Goal: Find contact information: Find contact information

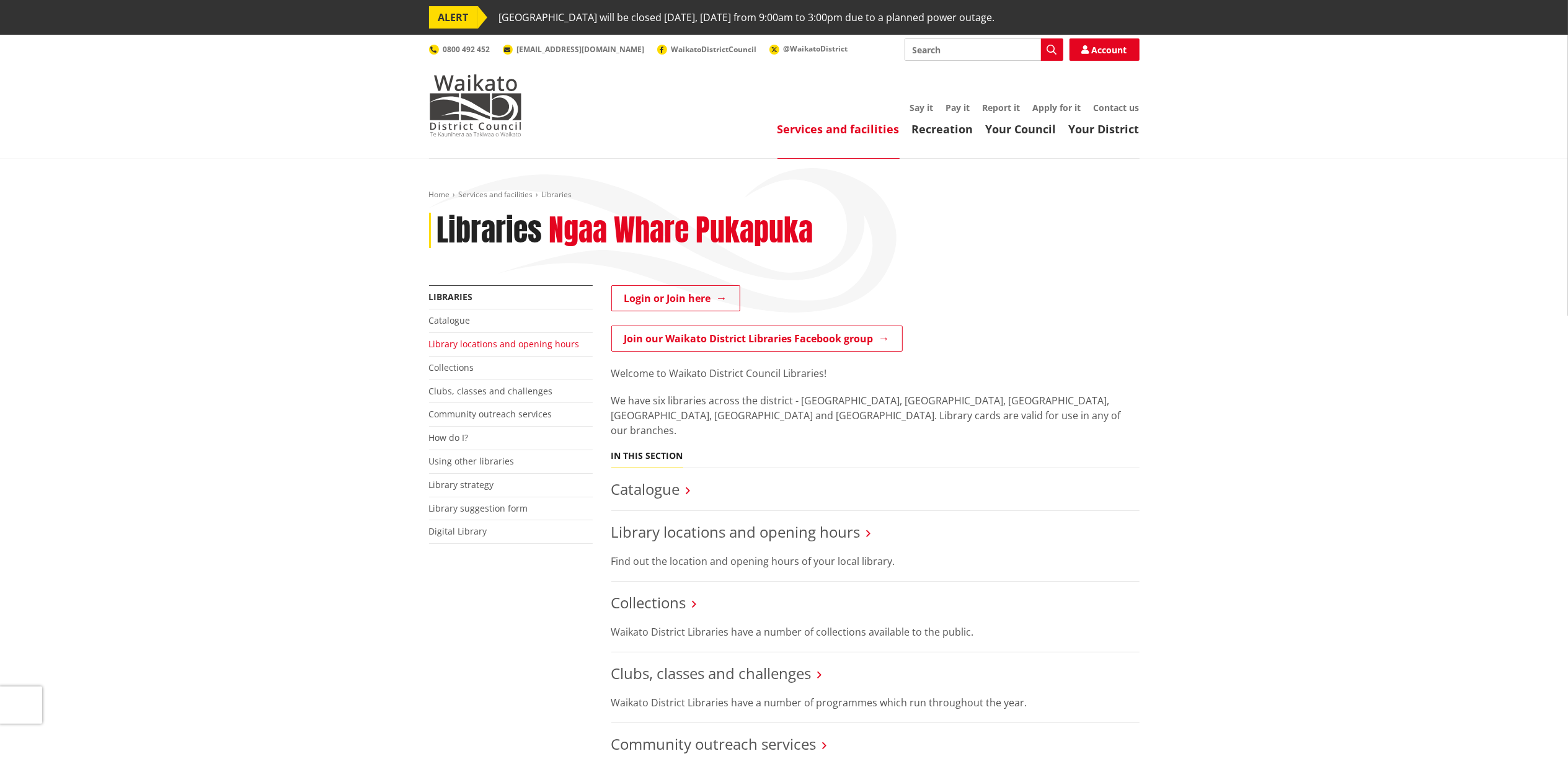
click at [481, 343] on link "Library locations and opening hours" at bounding box center [505, 344] width 151 height 12
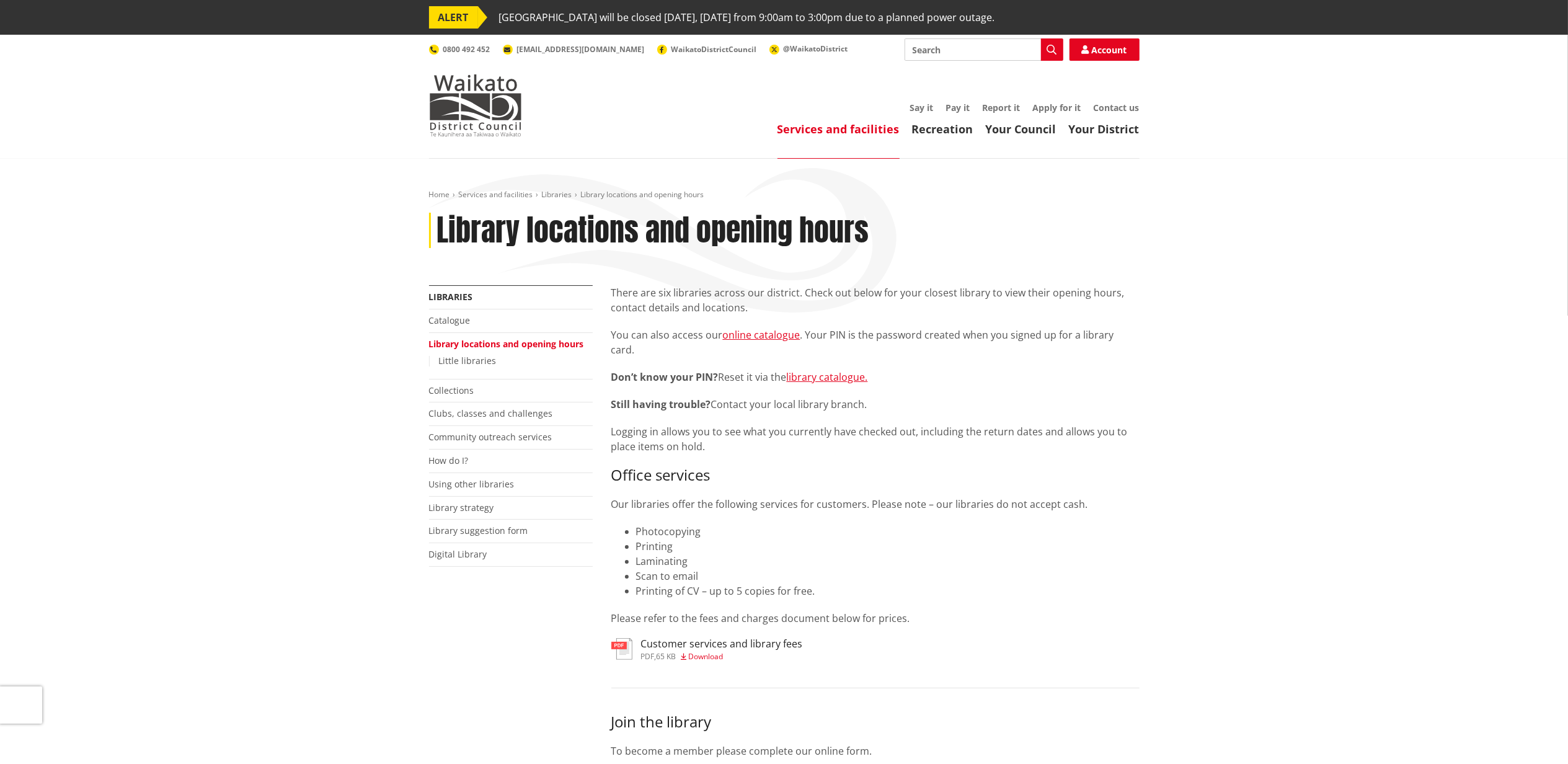
click at [988, 43] on input "Search" at bounding box center [984, 50] width 159 height 23
type input "tamahere office"
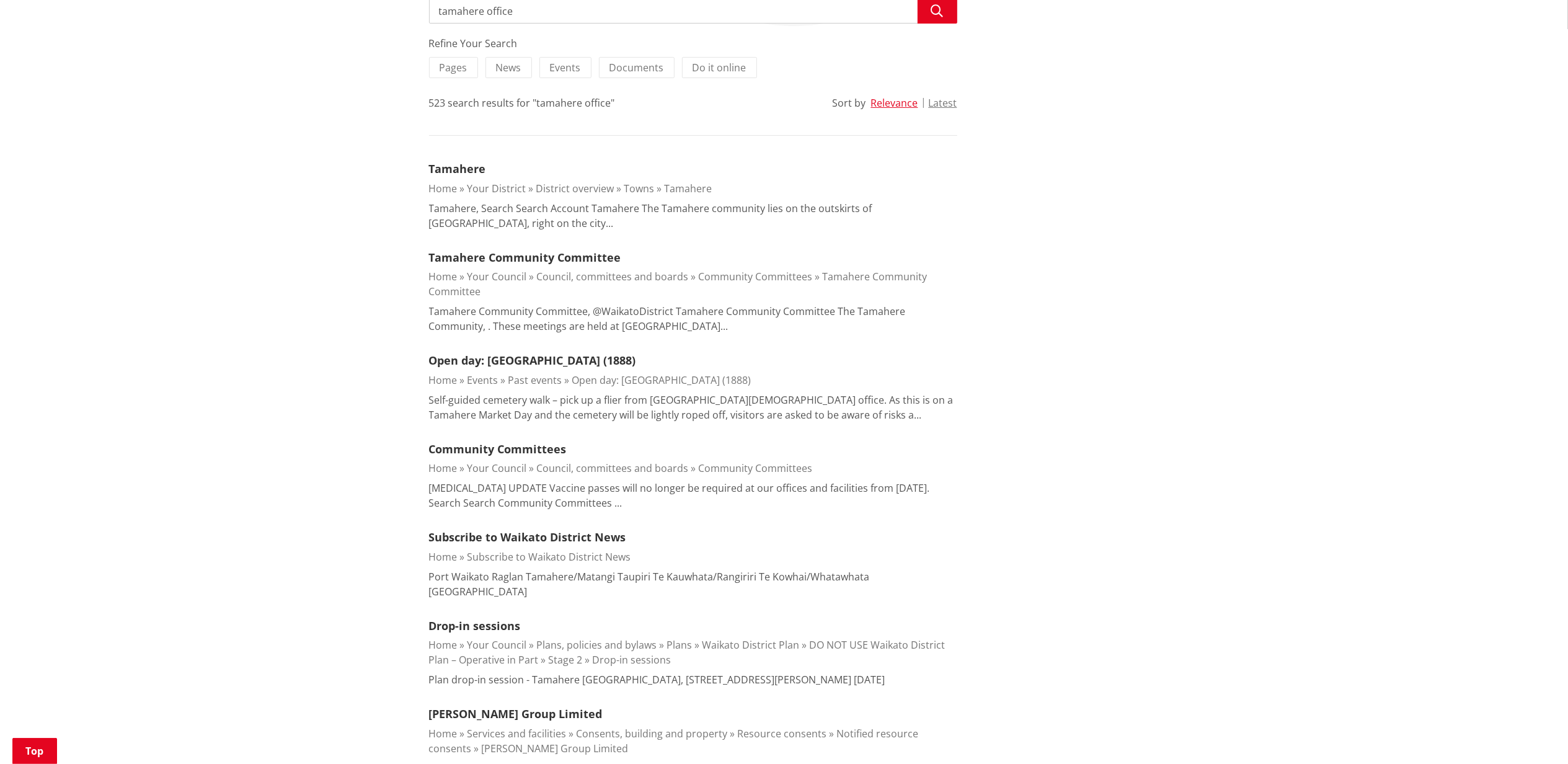
scroll to position [288, 0]
drag, startPoint x: 743, startPoint y: 660, endPoint x: 836, endPoint y: 669, distance: 93.4
click at [836, 672] on p "Plan drop-in session - Tamahere Tamahere Community Centre, 21 Devine Rd, Tamahe…" at bounding box center [658, 679] width 456 height 15
copy p "21 Devine Rd, Tamahere"
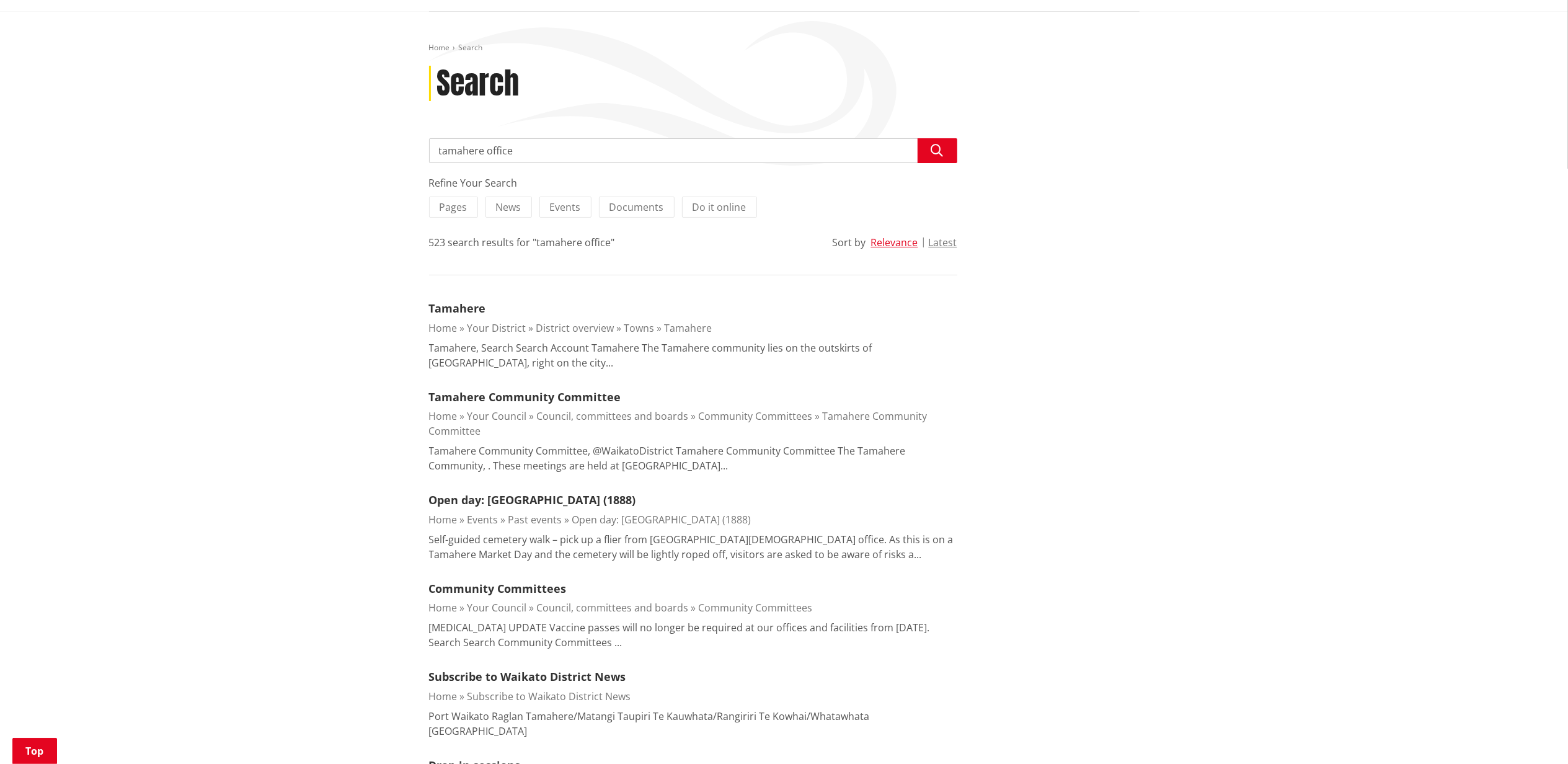
scroll to position [0, 0]
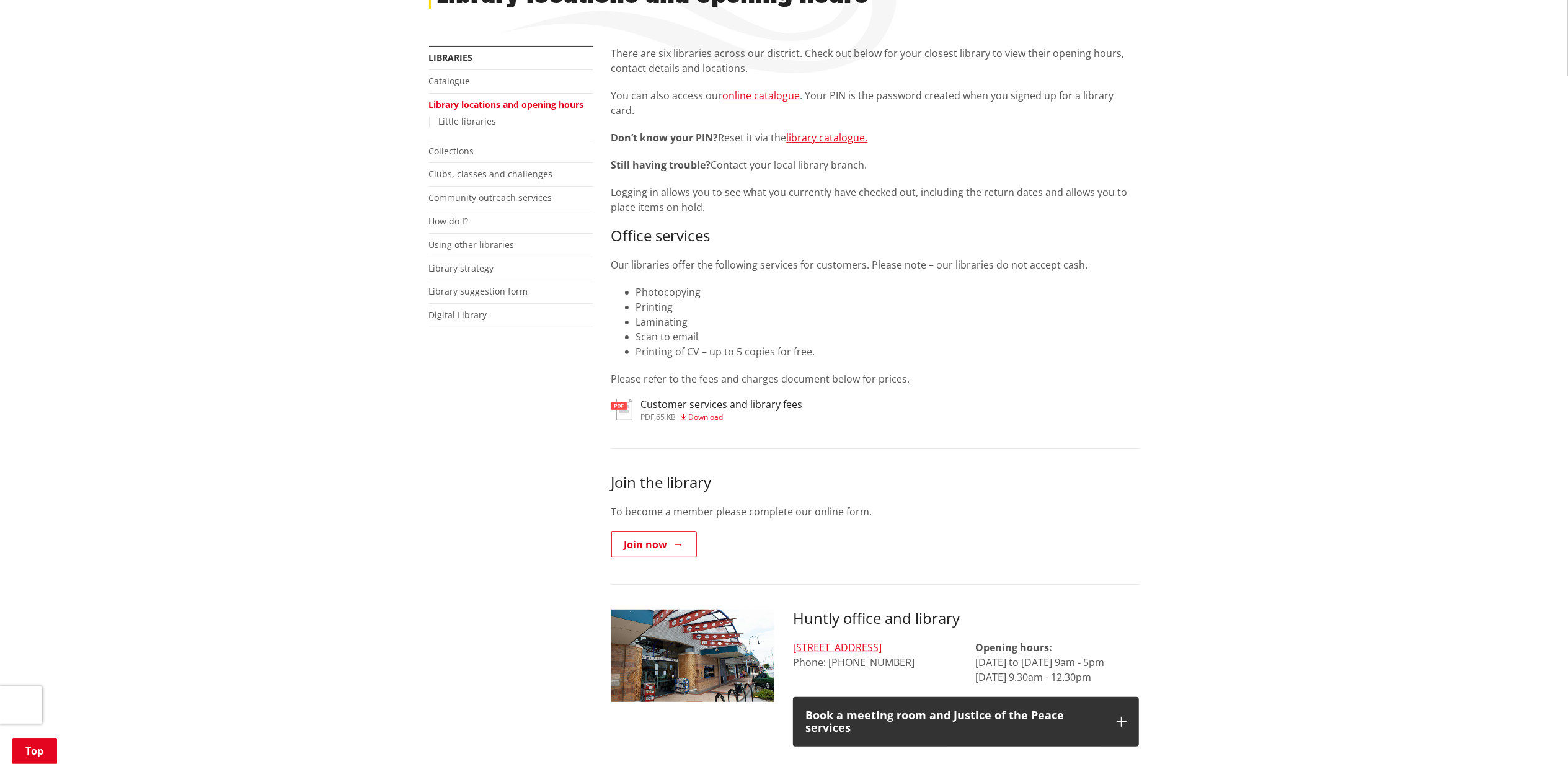
scroll to position [211, 0]
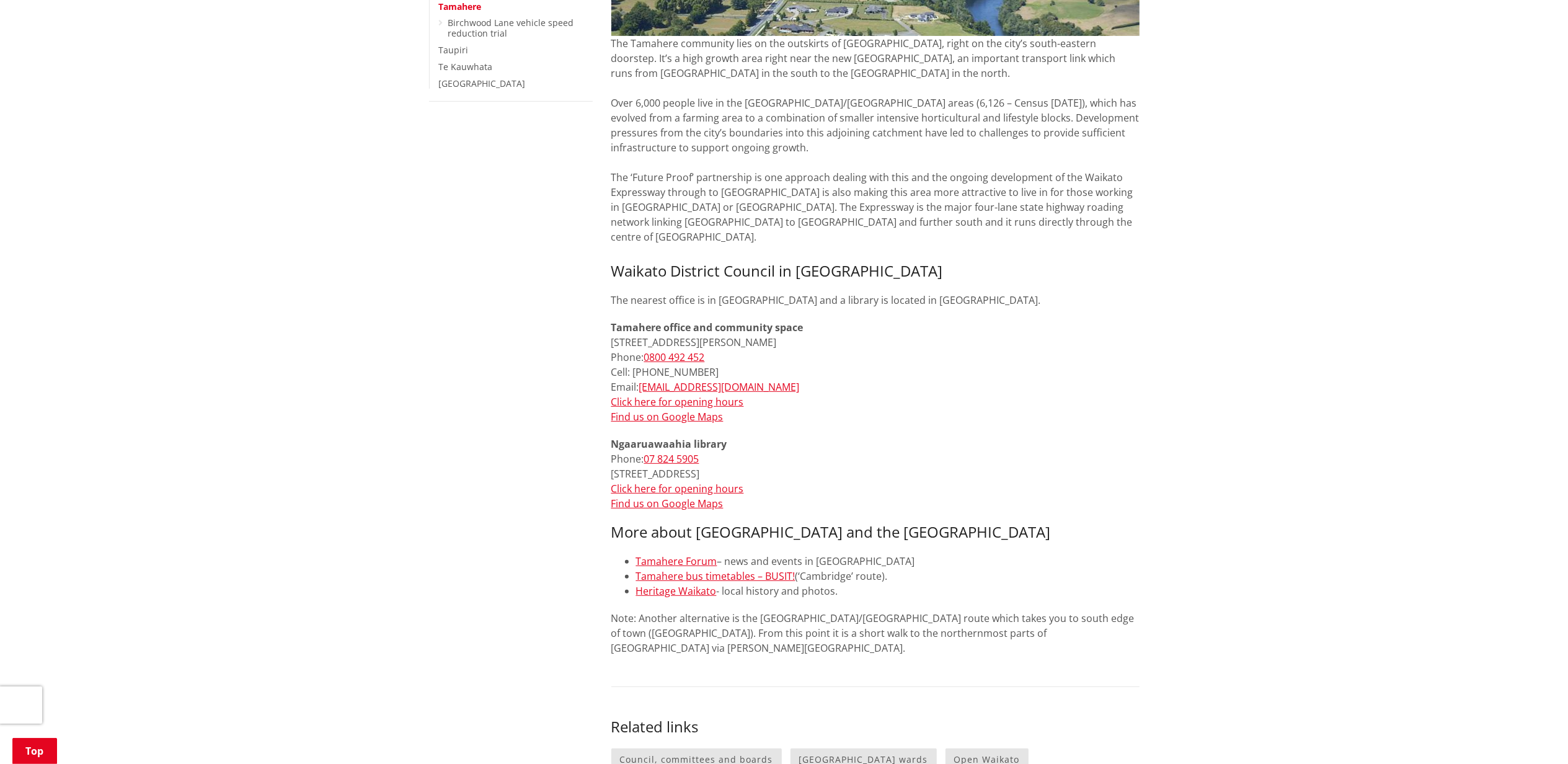
scroll to position [447, 0]
click at [658, 395] on link "Click here for opening hours" at bounding box center [678, 402] width 133 height 14
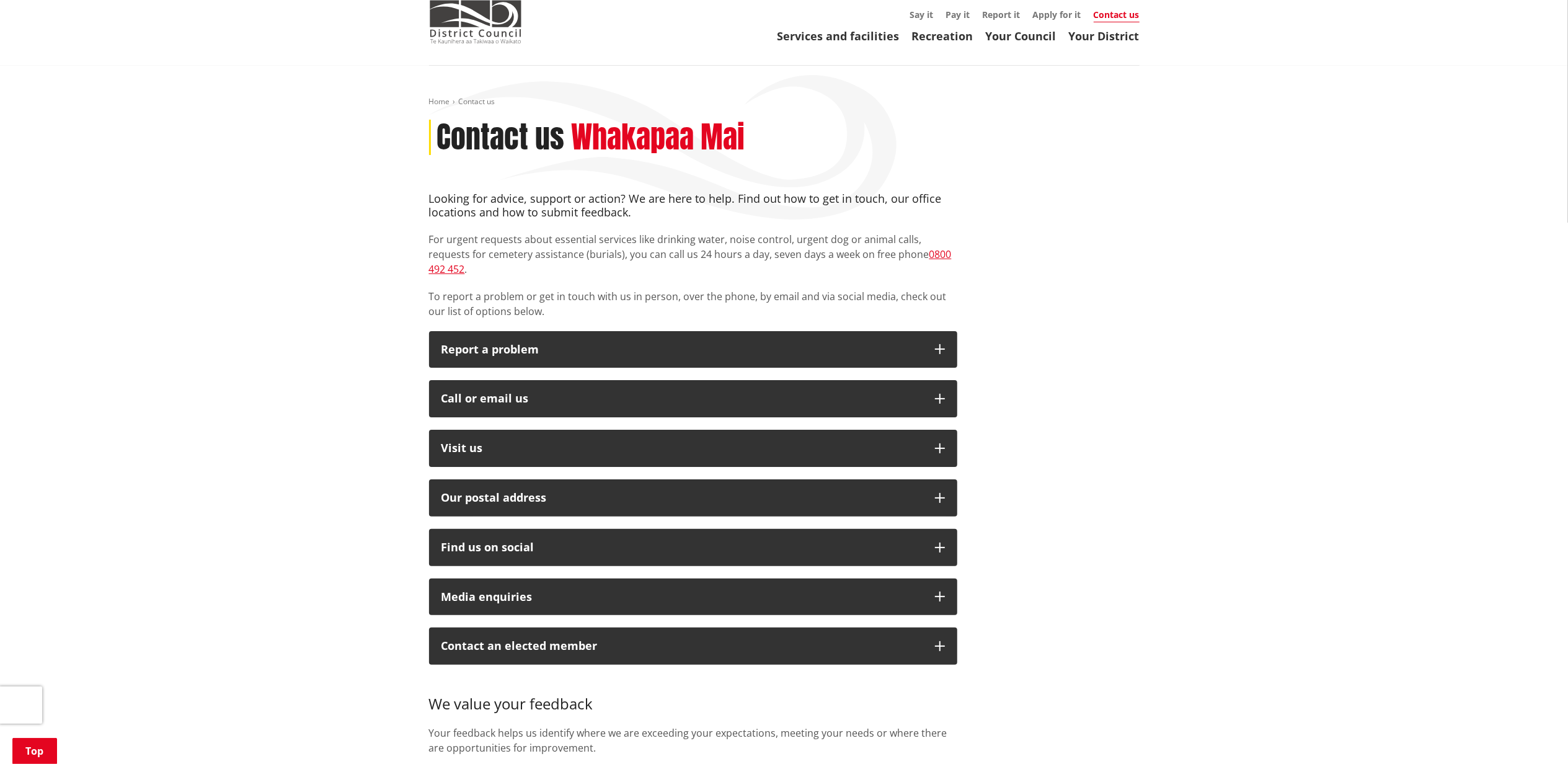
scroll to position [80, 0]
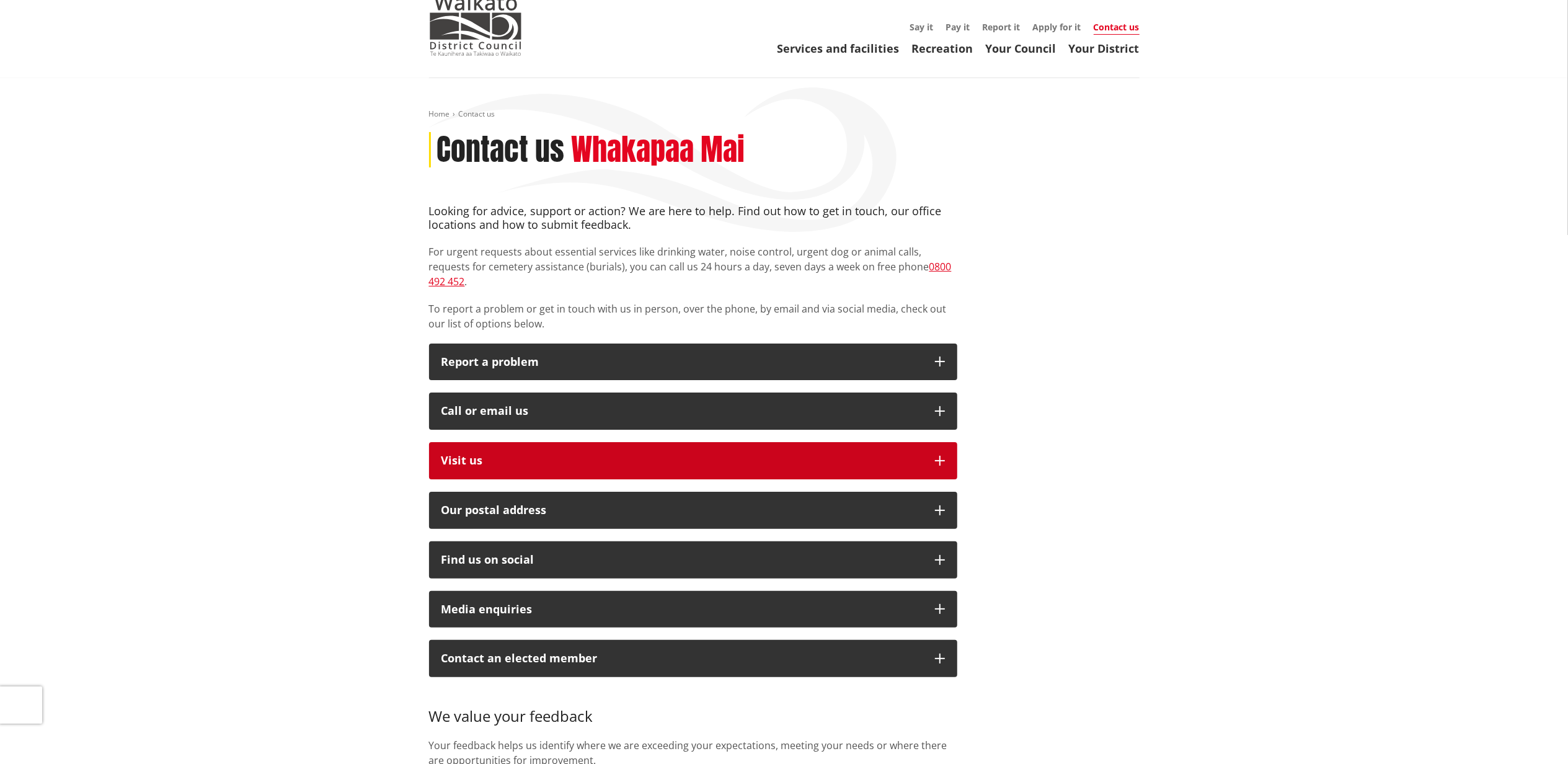
click at [465, 454] on p "Visit us" at bounding box center [681, 460] width 481 height 13
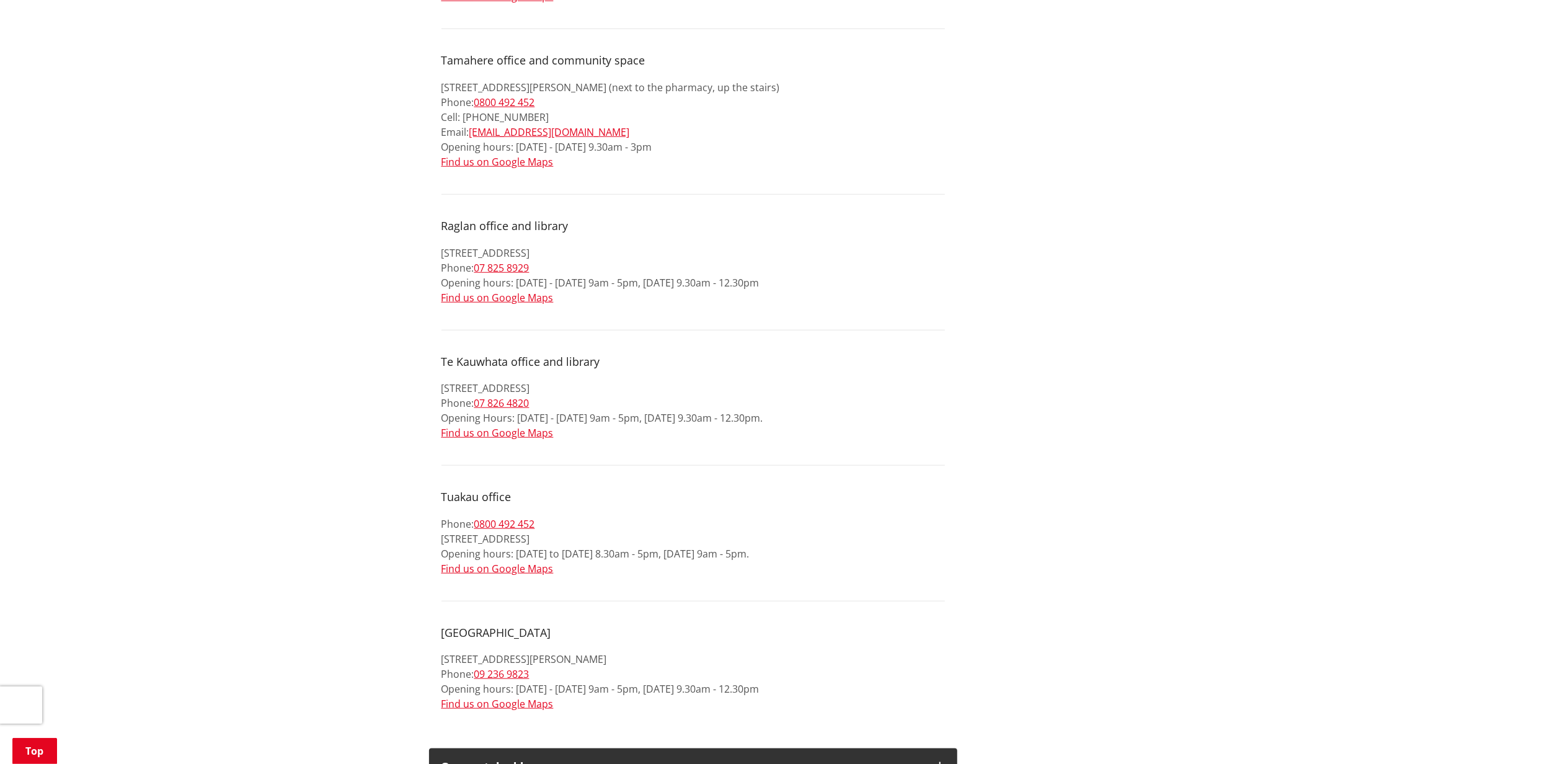
scroll to position [1103, 0]
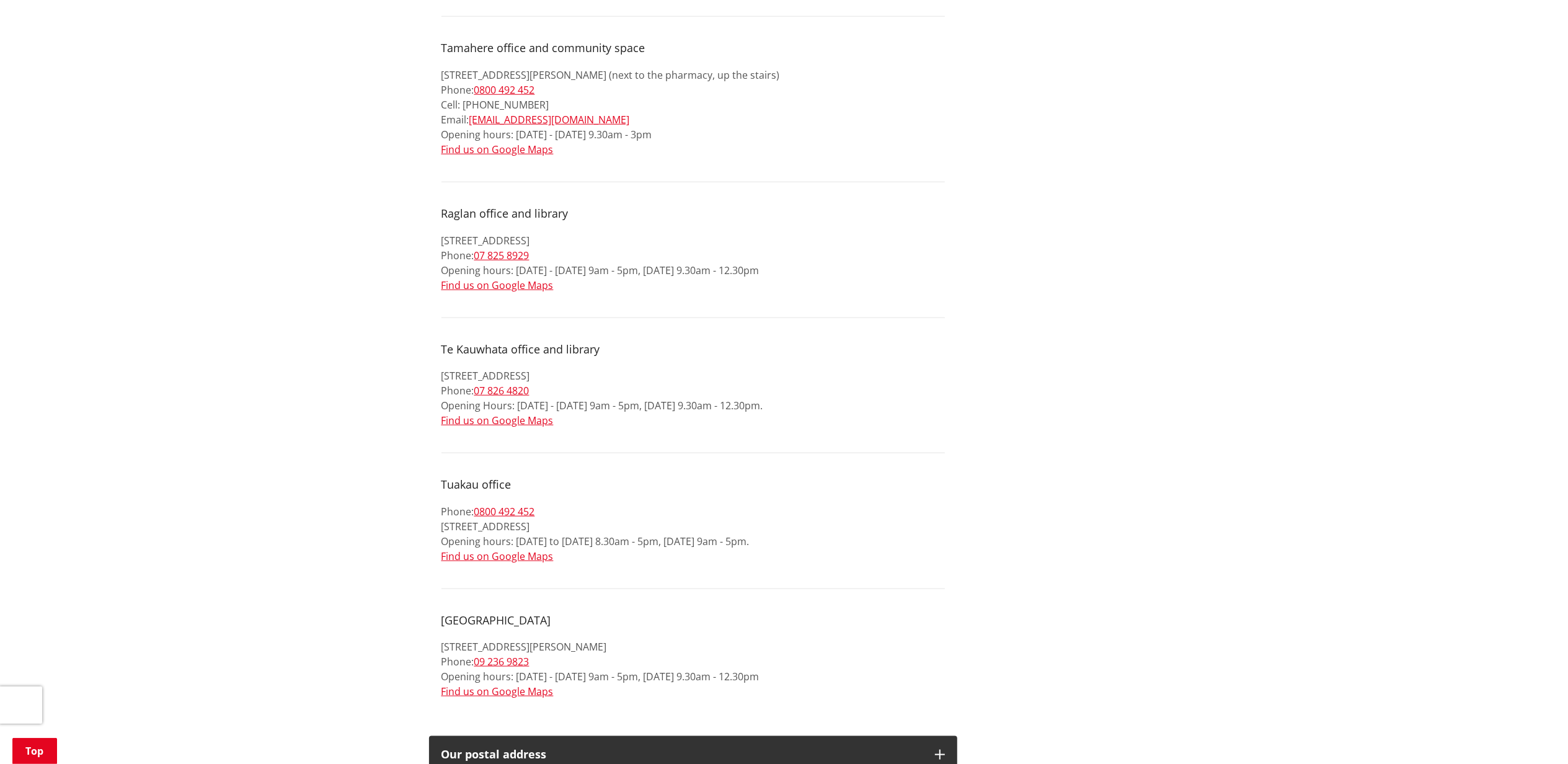
click at [1313, 167] on div "Home Contact us Contact us Whakapaa Mai Looking for advice, support or action? …" at bounding box center [784, 159] width 1568 height 2207
